Goal: Transaction & Acquisition: Obtain resource

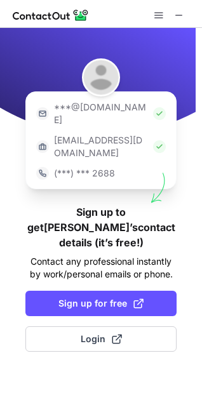
click at [161, 204] on h1 "Sign up to get Amy’s contact details (it’s free!)" at bounding box center [100, 227] width 151 height 46
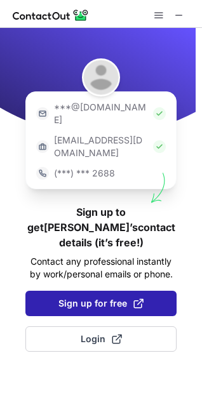
click at [115, 297] on span "Sign up for free" at bounding box center [100, 303] width 85 height 13
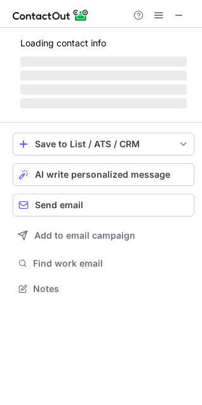
scroll to position [280, 202]
click at [179, 16] on span at bounding box center [179, 15] width 10 height 10
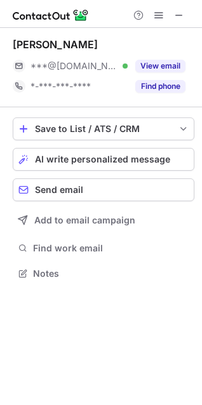
scroll to position [265, 202]
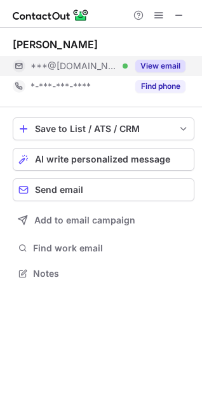
click at [173, 65] on button "View email" at bounding box center [160, 66] width 50 height 13
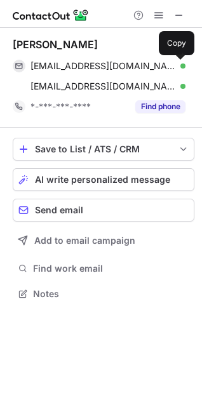
scroll to position [285, 202]
click at [173, 65] on button at bounding box center [179, 66] width 13 height 13
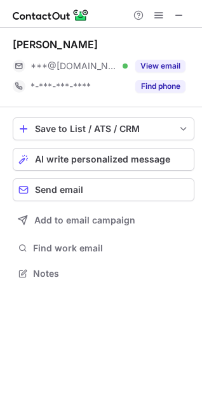
scroll to position [265, 202]
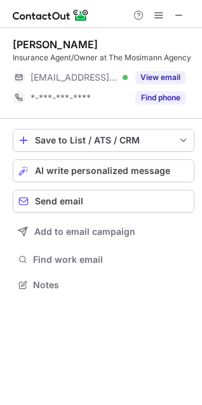
scroll to position [276, 202]
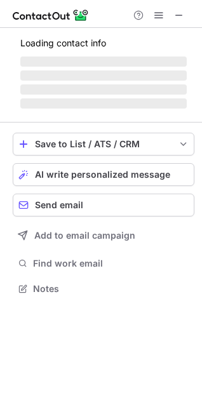
scroll to position [308, 202]
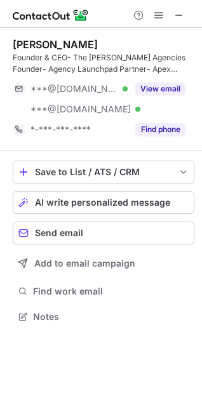
scroll to position [308, 202]
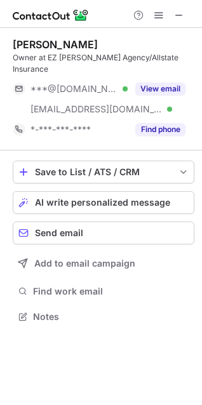
scroll to position [296, 202]
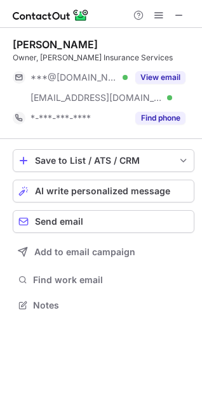
scroll to position [296, 202]
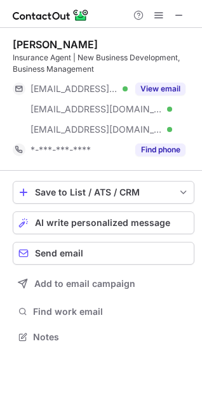
scroll to position [328, 202]
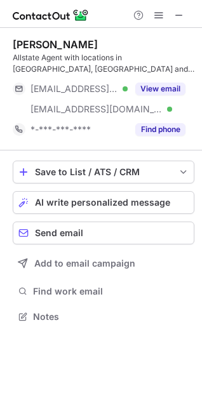
scroll to position [308, 202]
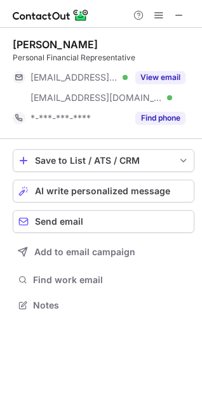
scroll to position [296, 202]
